Goal: Transaction & Acquisition: Purchase product/service

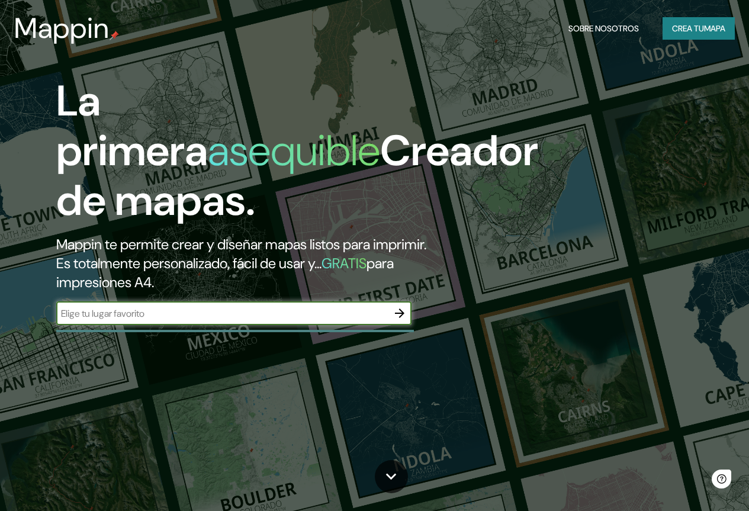
click at [234, 320] on input "text" at bounding box center [221, 314] width 331 height 14
click at [126, 320] on input "[GEOGRAPHIC_DATA]" at bounding box center [221, 314] width 331 height 14
type input "LIMA san [PERSON_NAME]"
click at [408, 325] on button "button" at bounding box center [400, 313] width 24 height 24
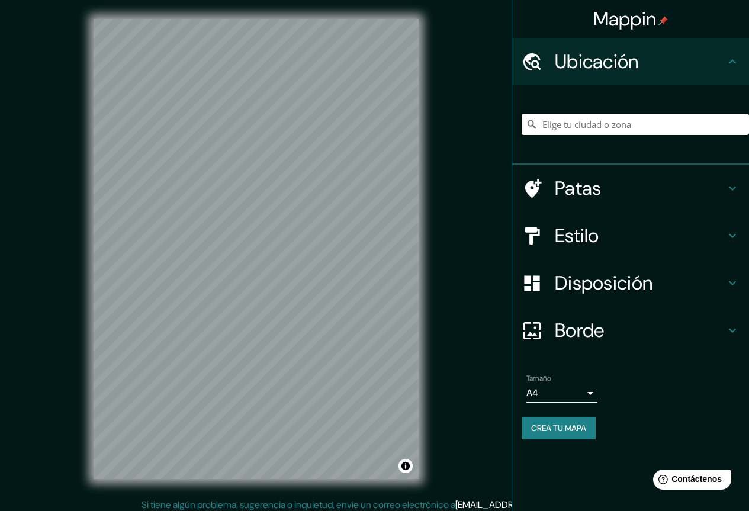
click at [570, 120] on input "Elige tu ciudad o zona" at bounding box center [634, 124] width 227 height 21
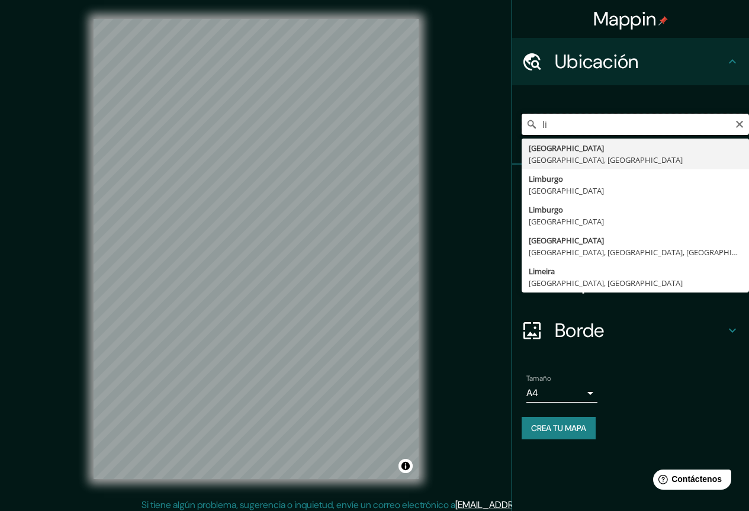
type input "l"
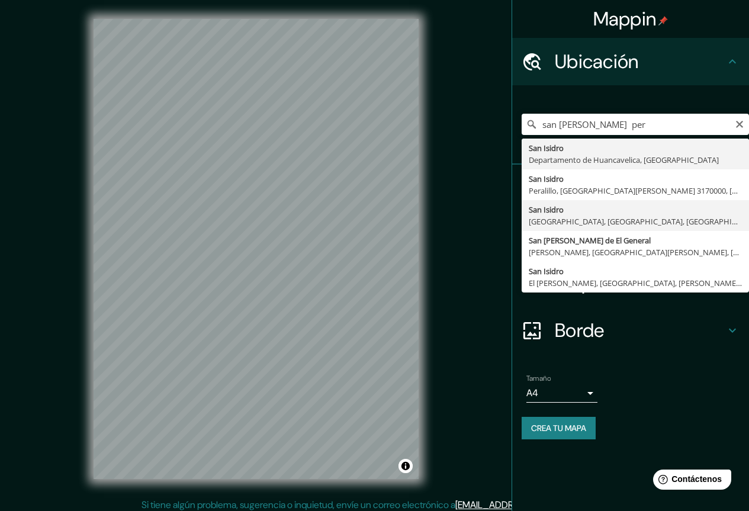
type input "[GEOGRAPHIC_DATA][PERSON_NAME], [GEOGRAPHIC_DATA], [GEOGRAPHIC_DATA], [GEOGRAPH…"
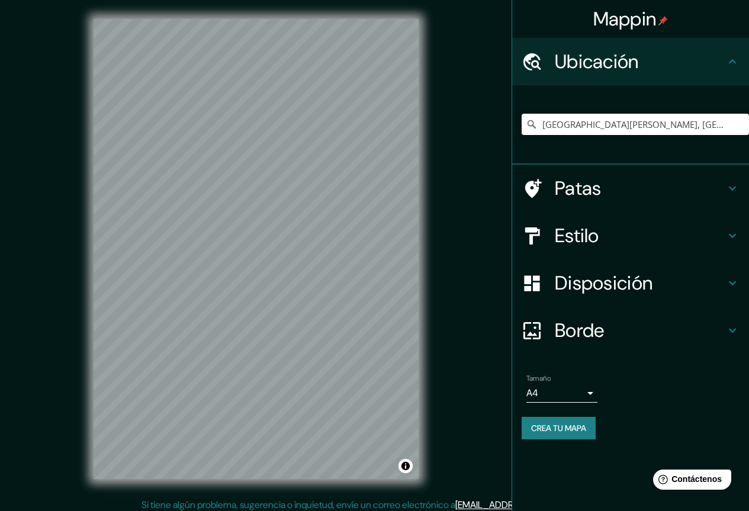
click at [589, 228] on font "Estilo" at bounding box center [576, 235] width 44 height 25
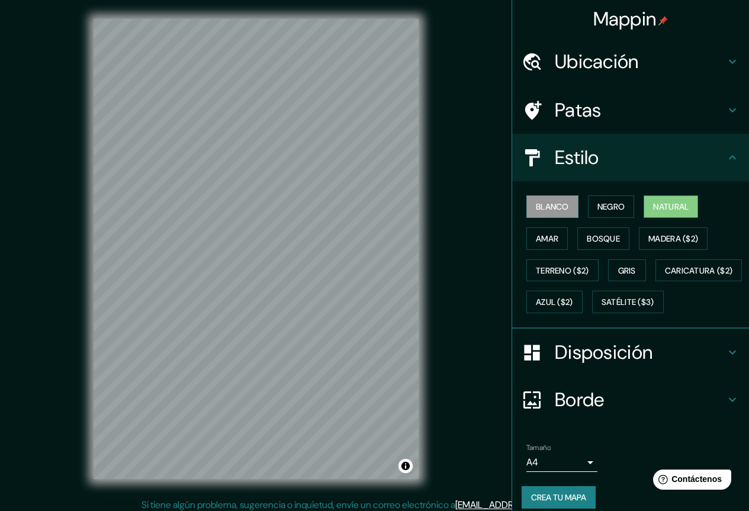
click at [656, 204] on font "Natural" at bounding box center [671, 206] width 36 height 11
click at [595, 238] on font "Bosque" at bounding box center [602, 238] width 33 height 11
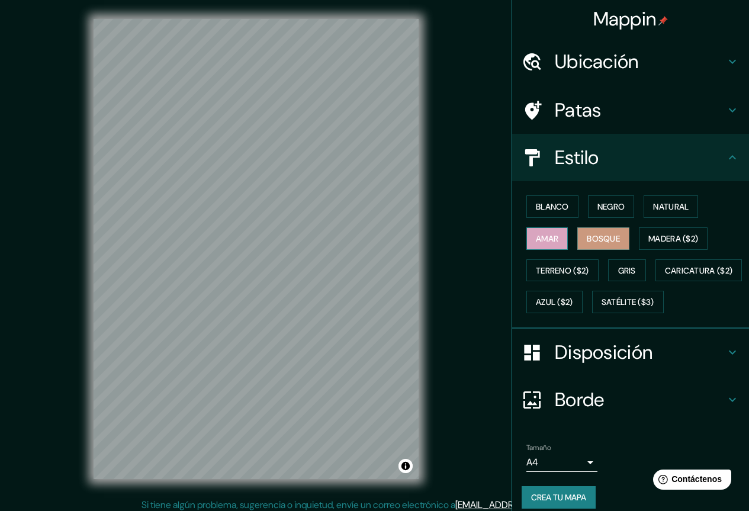
click at [559, 241] on button "Amar" at bounding box center [546, 238] width 41 height 22
